Goal: Transaction & Acquisition: Purchase product/service

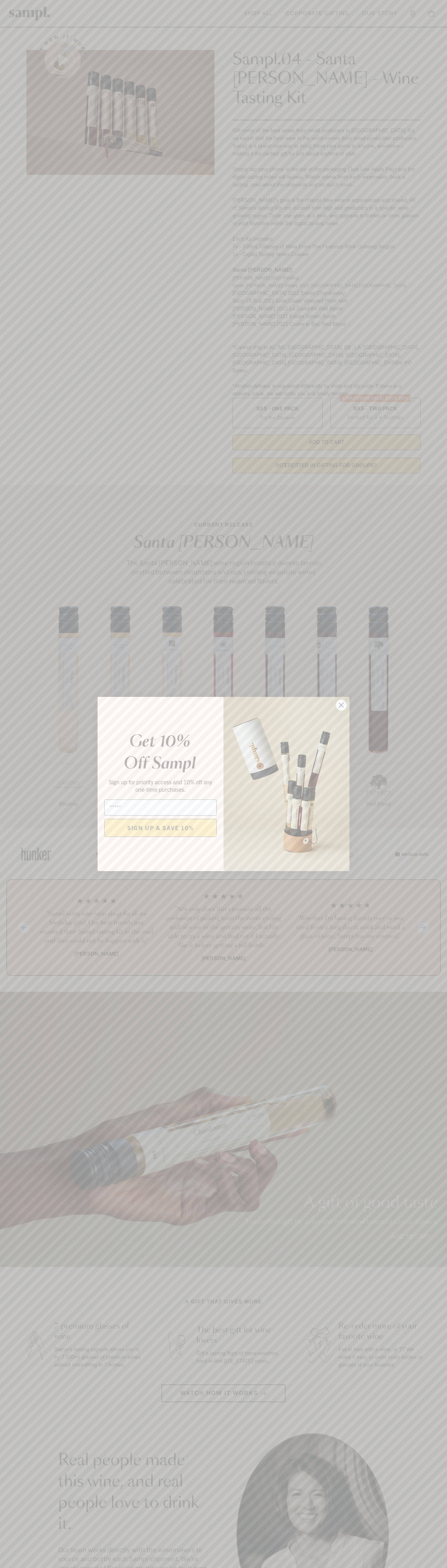
click at [341, 705] on icon "Close dialog" at bounding box center [341, 705] width 4 height 4
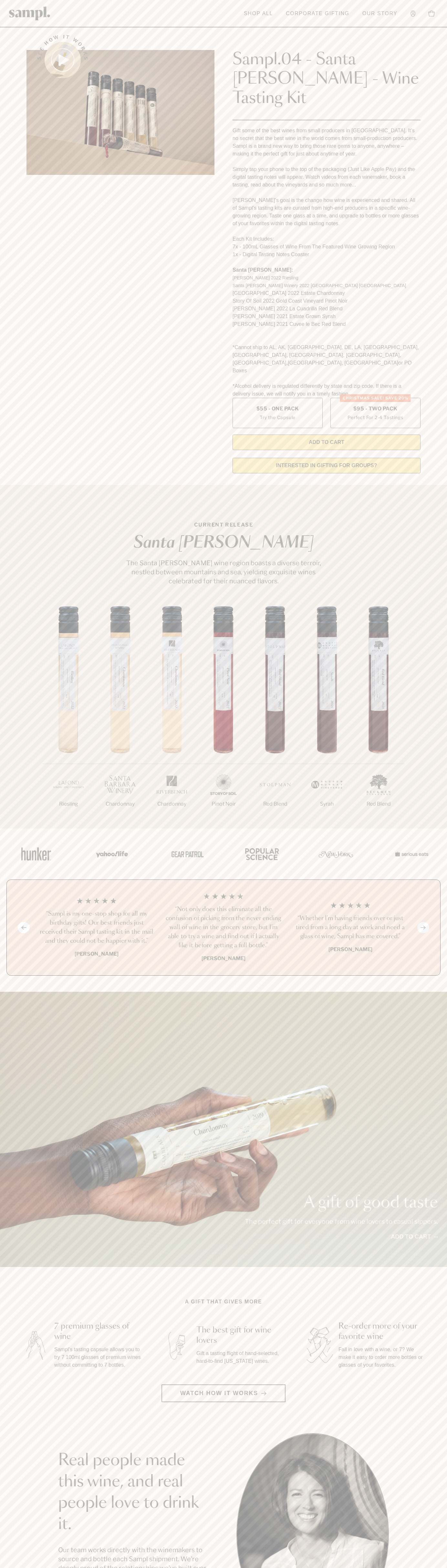
click at [132, 15] on header "Toggle navigation menu Shop All Corporate Gifting Our Story Account Story Shop …" at bounding box center [224, 13] width 447 height 27
click at [431, 937] on main "See how it works Sampl.04 - Santa Barbara - Wine Tasting Kit Gift some of the b…" at bounding box center [224, 1229] width 447 height 2458
click at [298, 1567] on html "Skip to main content Toggle navigation menu Shop All Corporate Gifting Our Stor…" at bounding box center [224, 1304] width 447 height 2608
click at [16, 1040] on div "A gift of good taste The perfect gift for everyone from wine lovers to casual s…" at bounding box center [224, 1129] width 447 height 275
click at [375, 398] on label "Christmas SALE! Save 20% $95 - Two Pack Perfect For 2-4 Tastings" at bounding box center [375, 413] width 90 height 30
